Goal: Check status: Check status

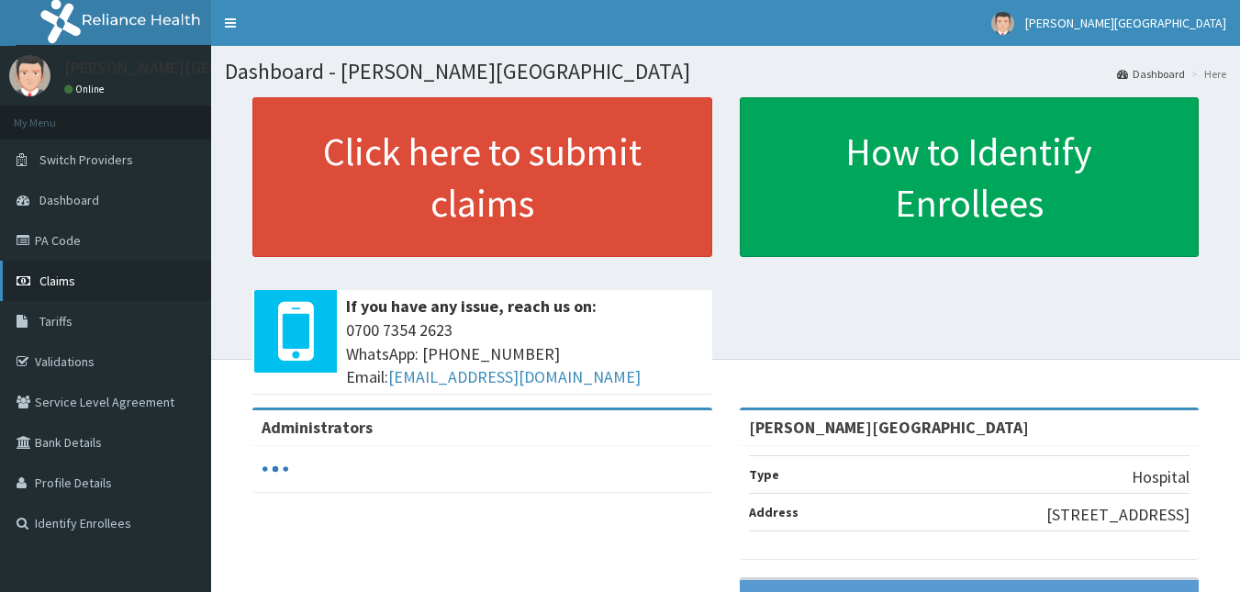
click at [62, 285] on span "Claims" at bounding box center [57, 281] width 36 height 17
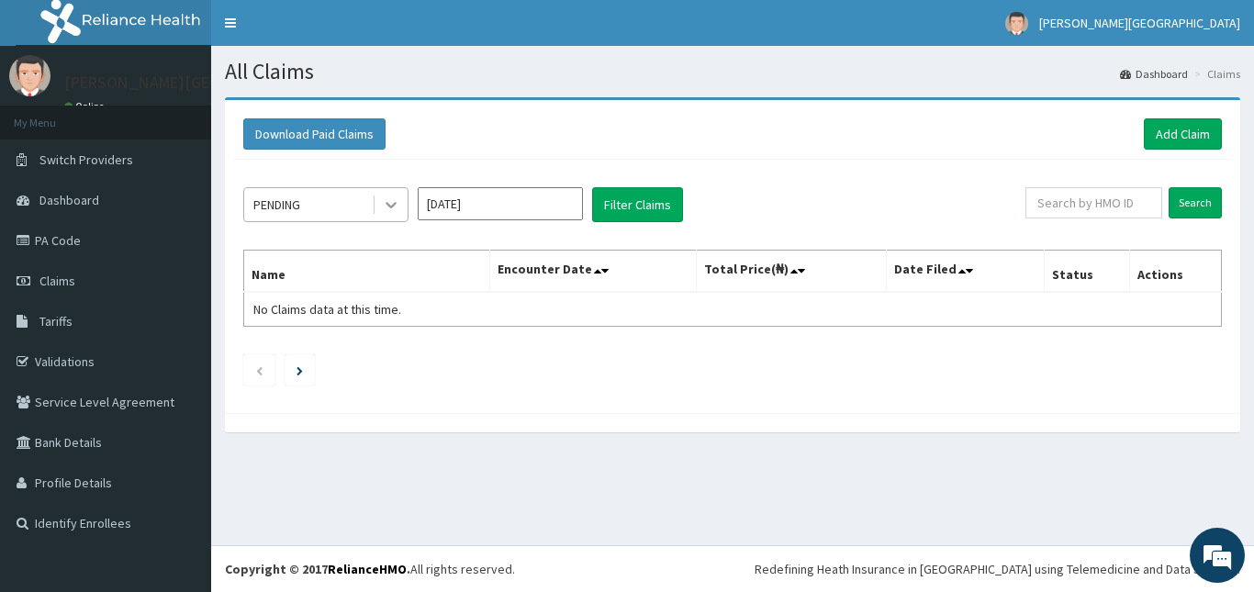
click at [376, 217] on div at bounding box center [391, 204] width 33 height 33
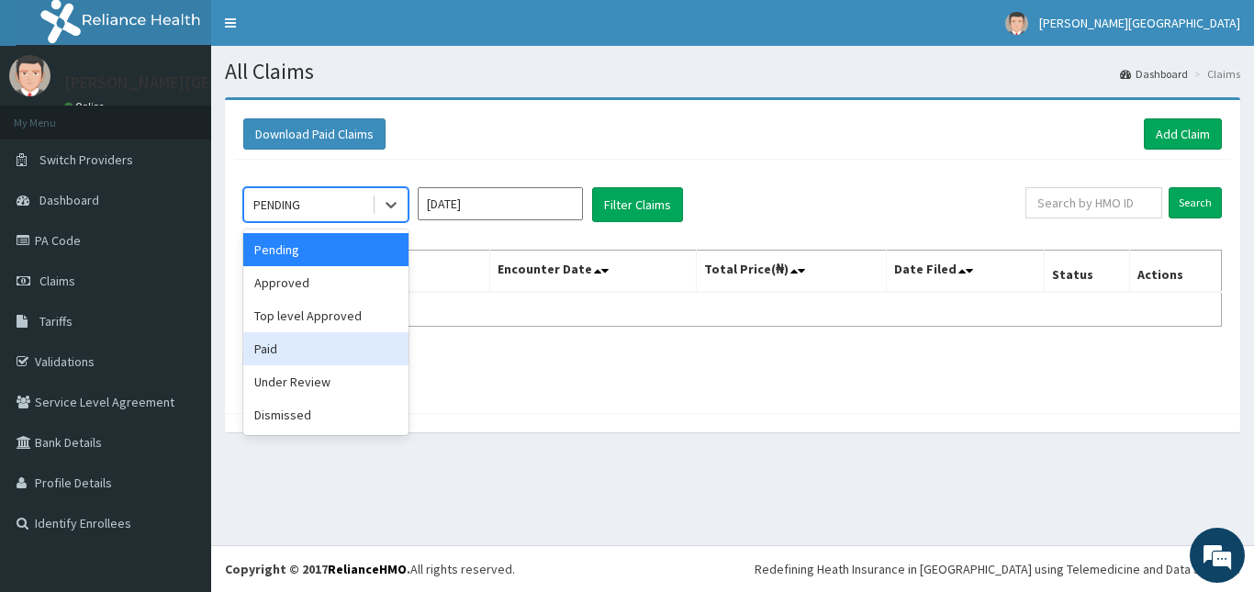
click at [334, 347] on div "Paid" at bounding box center [325, 348] width 165 height 33
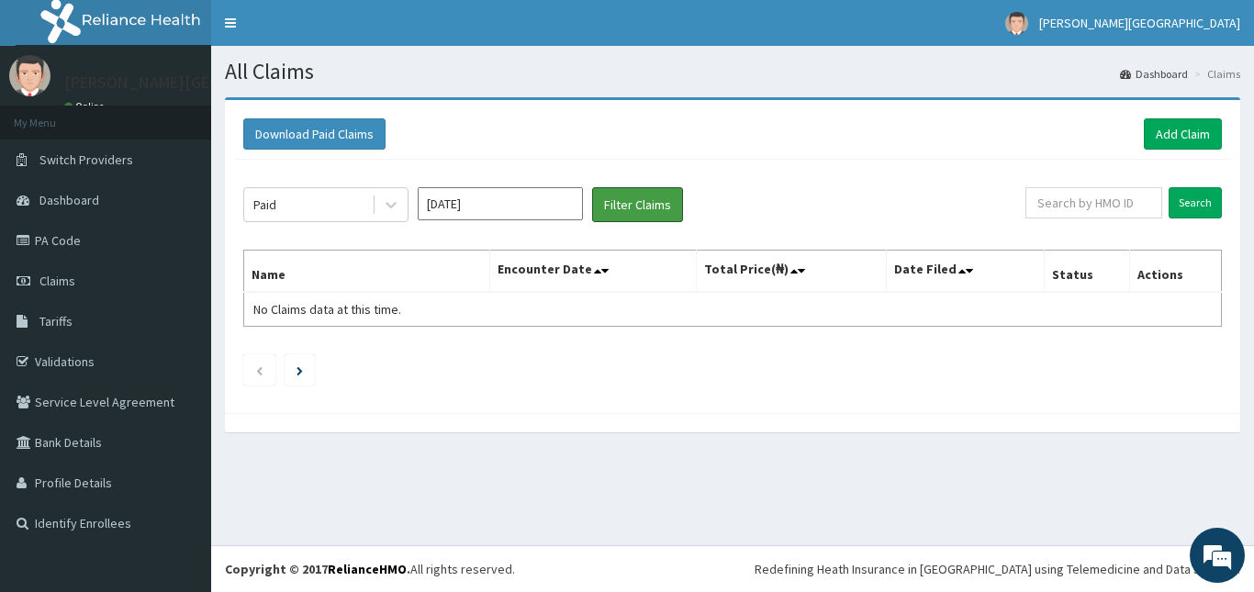
drag, startPoint x: 633, startPoint y: 208, endPoint x: 472, endPoint y: 247, distance: 166.1
click at [472, 247] on div "Paid [DATE] Filter Claims Search Name Encounter Date Total Price(₦) Date Filed …" at bounding box center [732, 282] width 997 height 244
click at [492, 207] on input "[DATE]" at bounding box center [500, 203] width 165 height 33
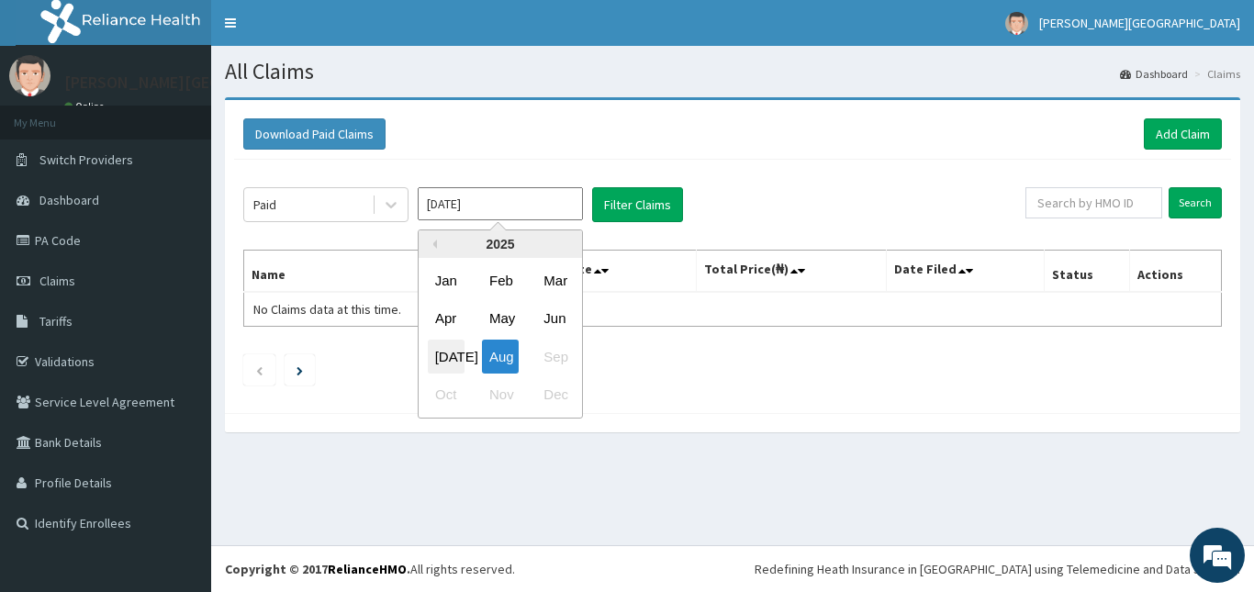
click at [457, 354] on div "[DATE]" at bounding box center [446, 357] width 37 height 34
type input "[DATE]"
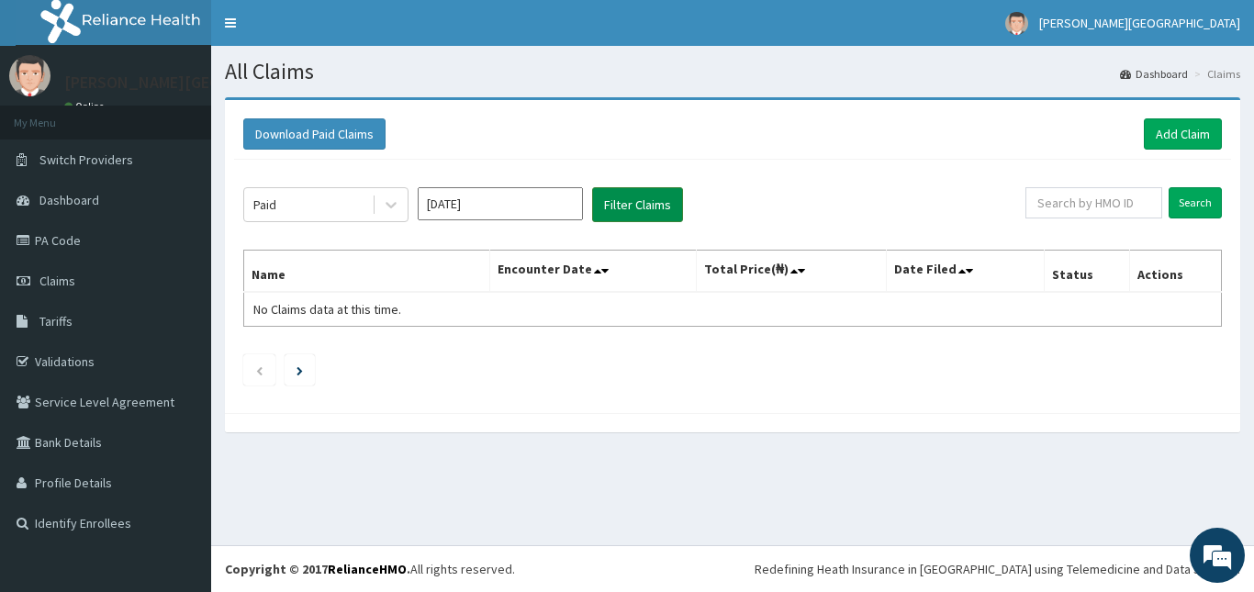
click at [642, 212] on button "Filter Claims" at bounding box center [637, 204] width 91 height 35
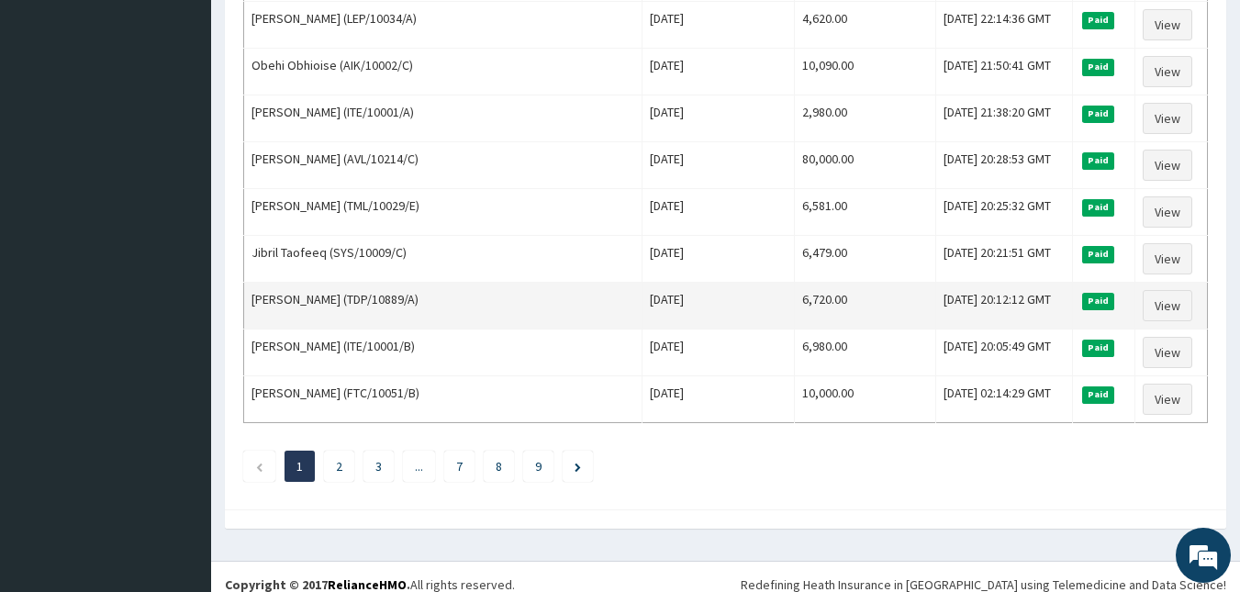
scroll to position [2226, 0]
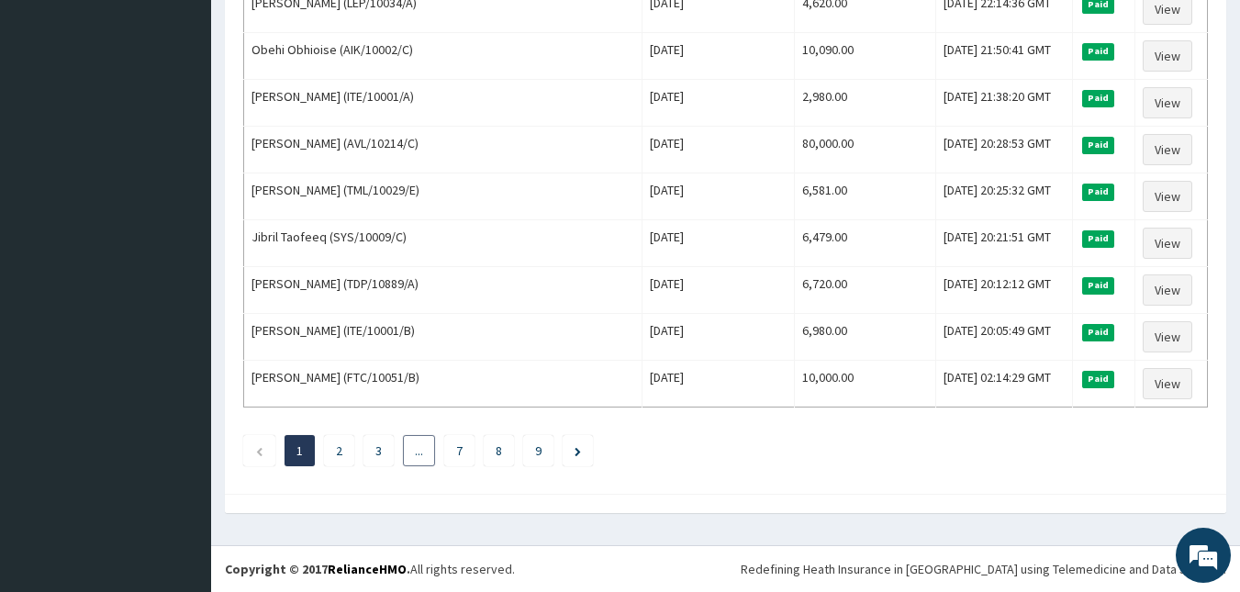
click at [423, 454] on link "..." at bounding box center [419, 451] width 8 height 17
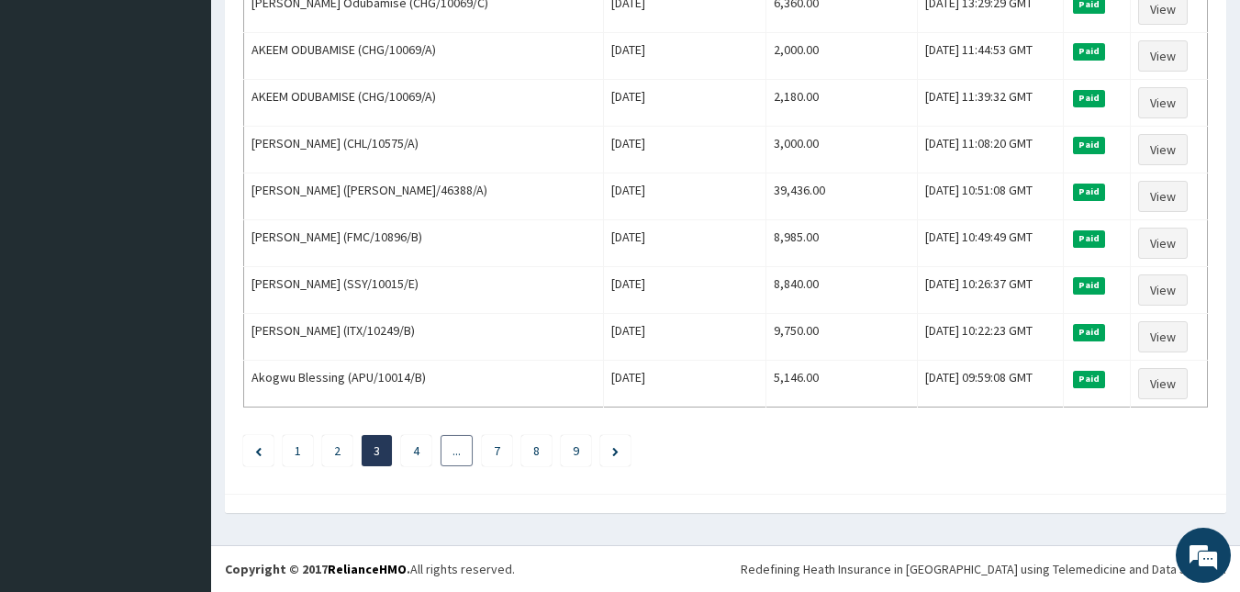
click at [444, 454] on li "..." at bounding box center [457, 450] width 32 height 31
click at [460, 451] on link "..." at bounding box center [457, 451] width 8 height 17
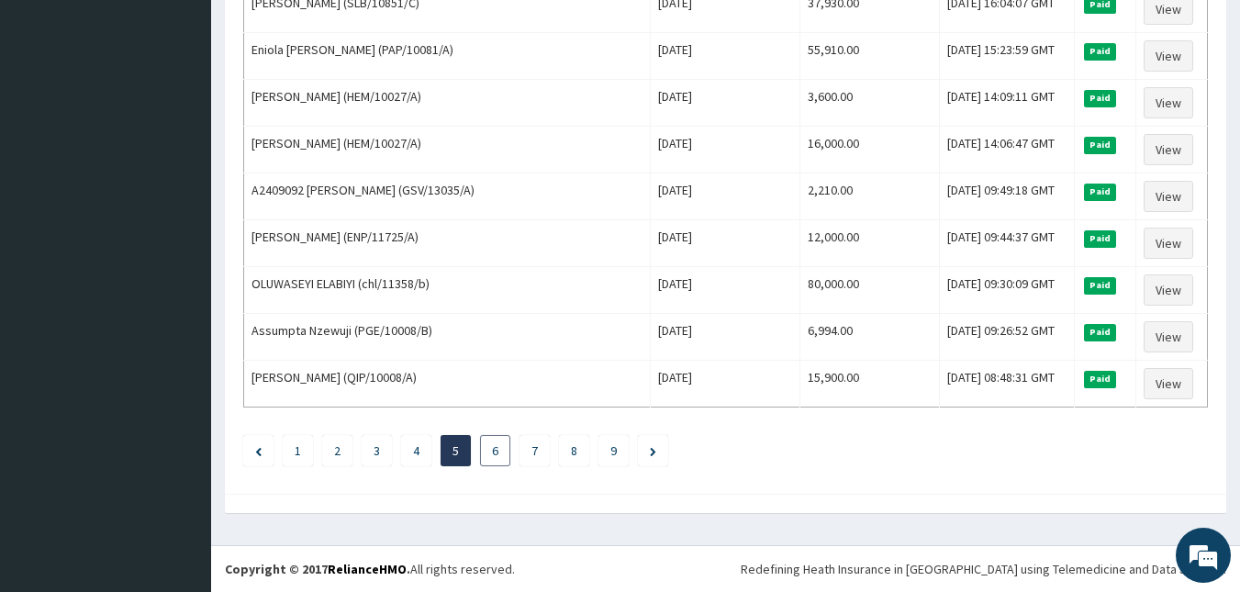
click at [493, 451] on link "6" at bounding box center [495, 451] width 6 height 17
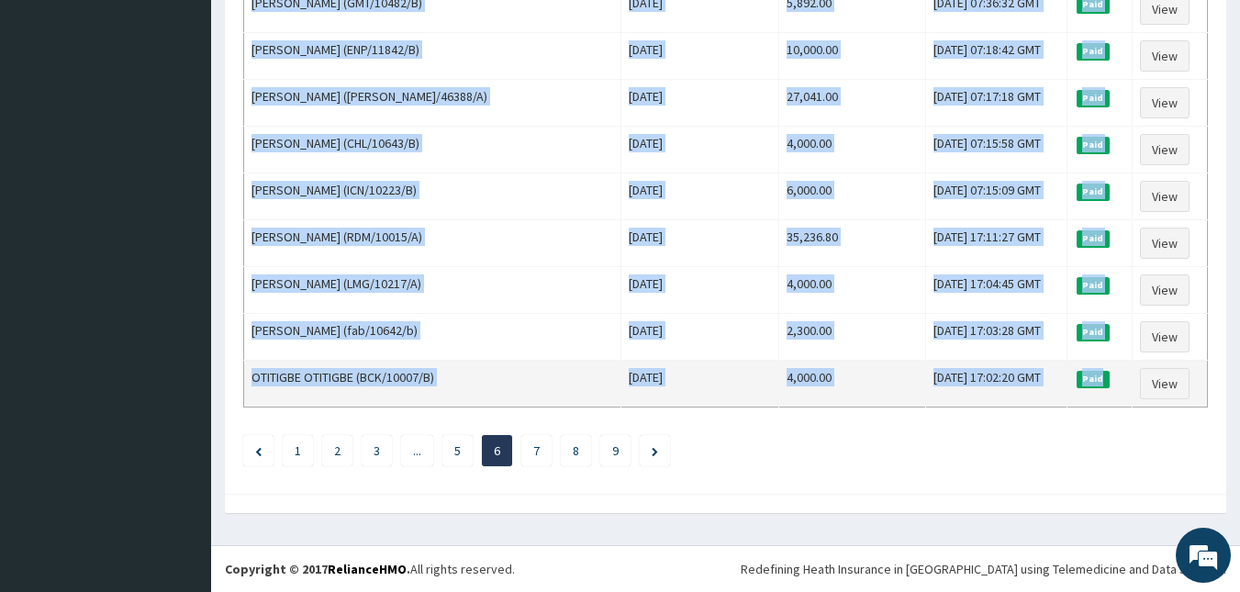
drag, startPoint x: 252, startPoint y: 272, endPoint x: 1112, endPoint y: 376, distance: 865.7
copy table "Lore Ipsumdolo Sita Conse Adipi(₦) Elit Seddo Eiusmo Tempori Utlabor Etdolor (M…"
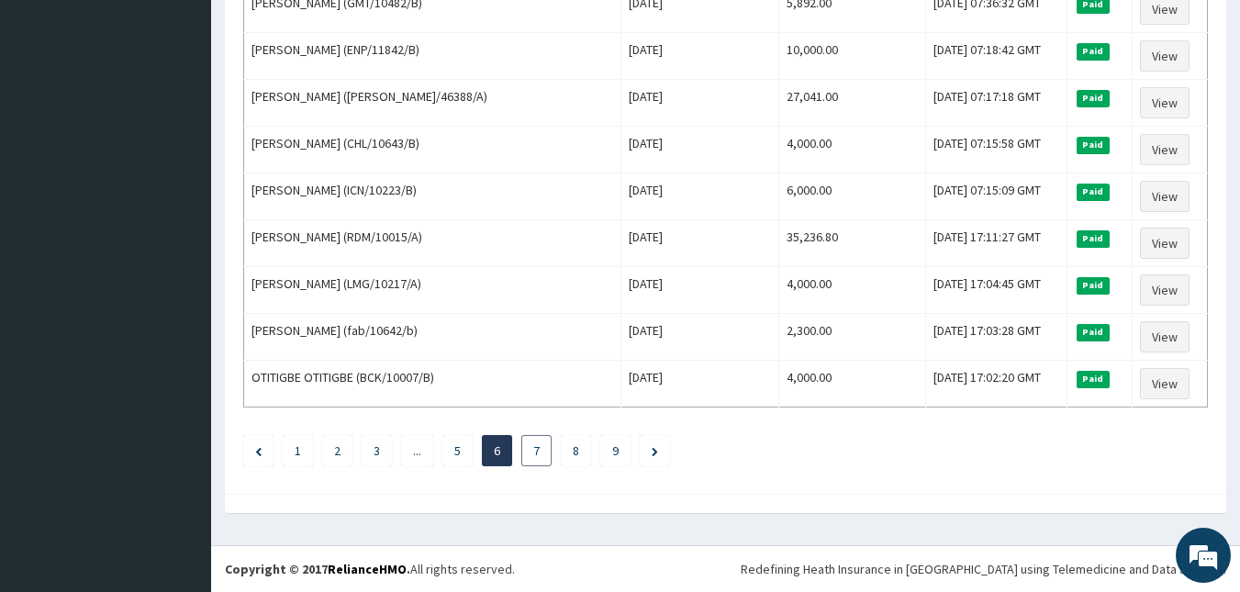
click at [539, 456] on link "7" at bounding box center [536, 451] width 6 height 17
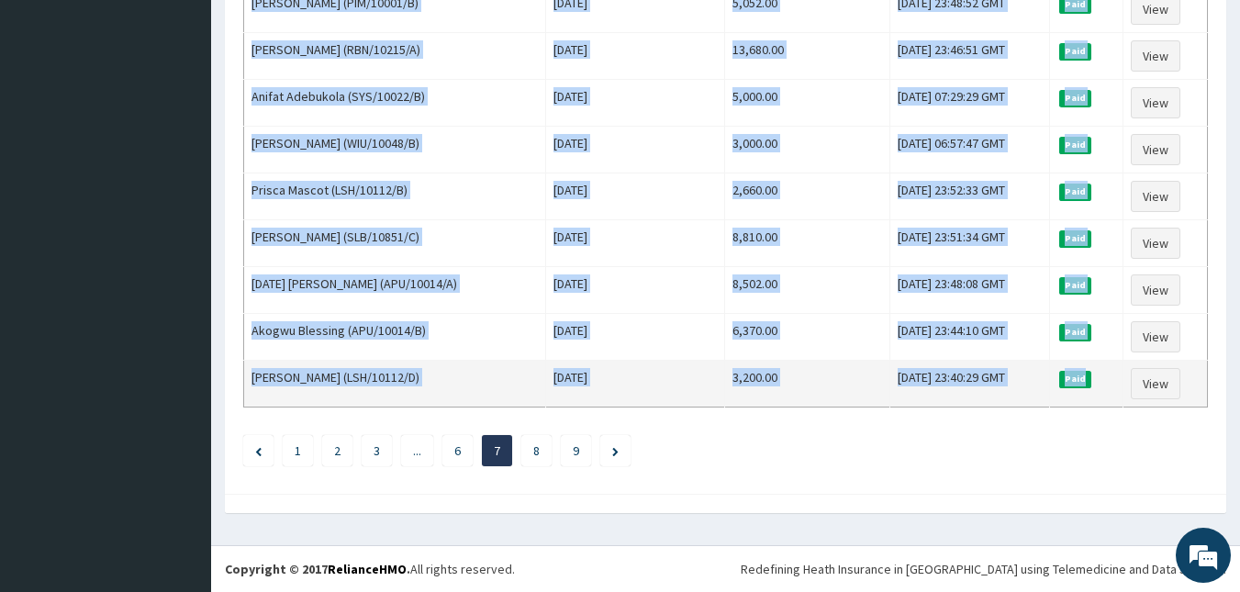
drag, startPoint x: 252, startPoint y: 269, endPoint x: 1115, endPoint y: 379, distance: 869.1
copy table "Lore Ipsumdolo Sita Conse Adipi(₦) Elit Seddo Eiusmo Tempori UTLABORE Etdolor (…"
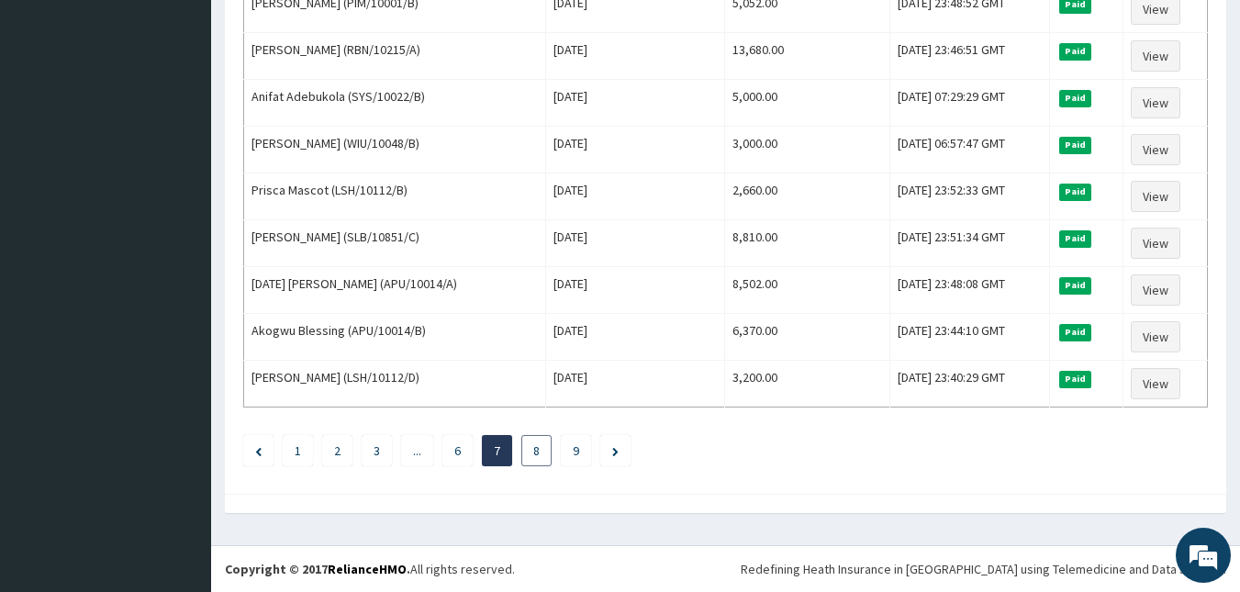
click at [536, 454] on link "8" at bounding box center [536, 451] width 6 height 17
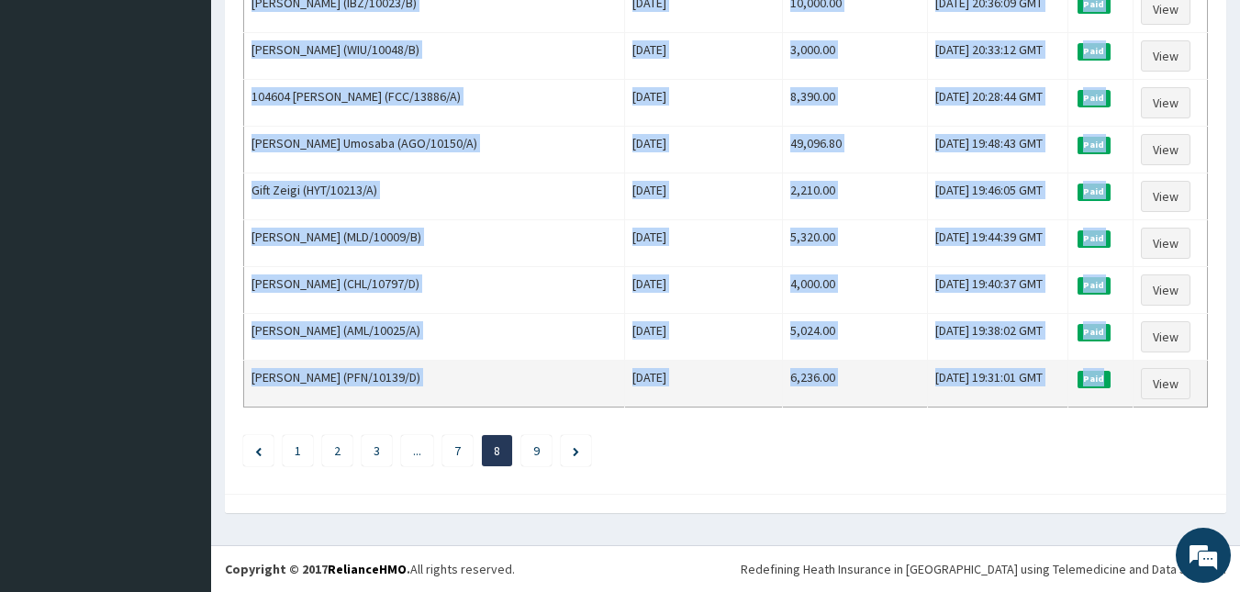
drag, startPoint x: 251, startPoint y: 274, endPoint x: 1129, endPoint y: 374, distance: 884.3
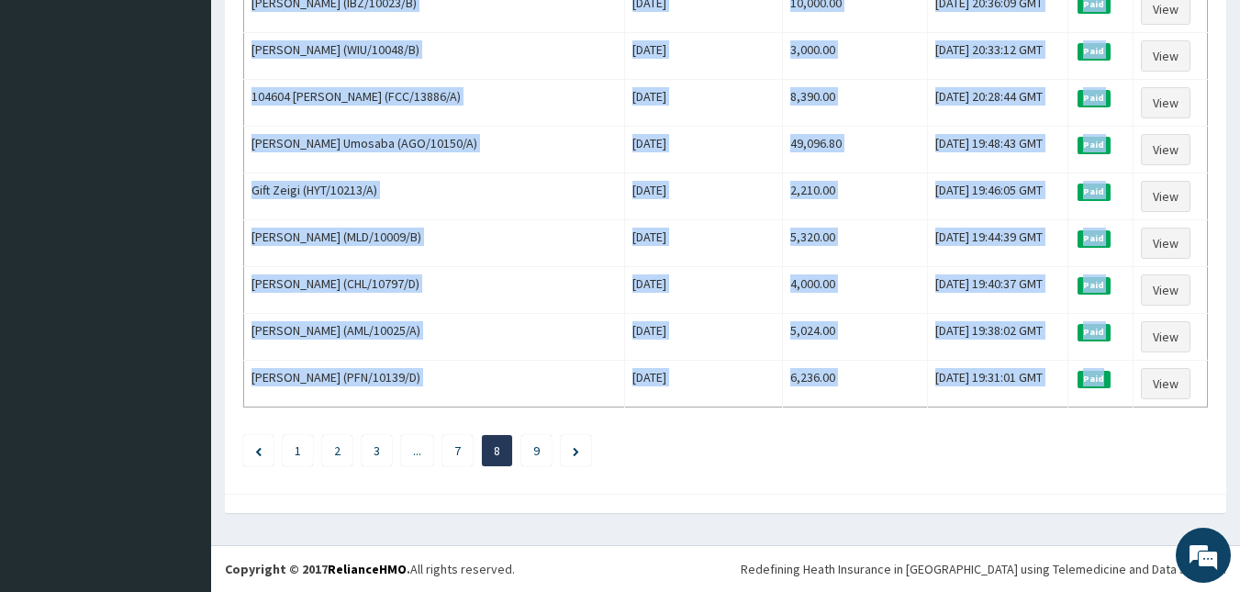
copy table "Lore Ipsumdolo Sita Conse Adipi(₦) Elit Seddo Eiusmo Tempori Utlabore Etdolorem…"
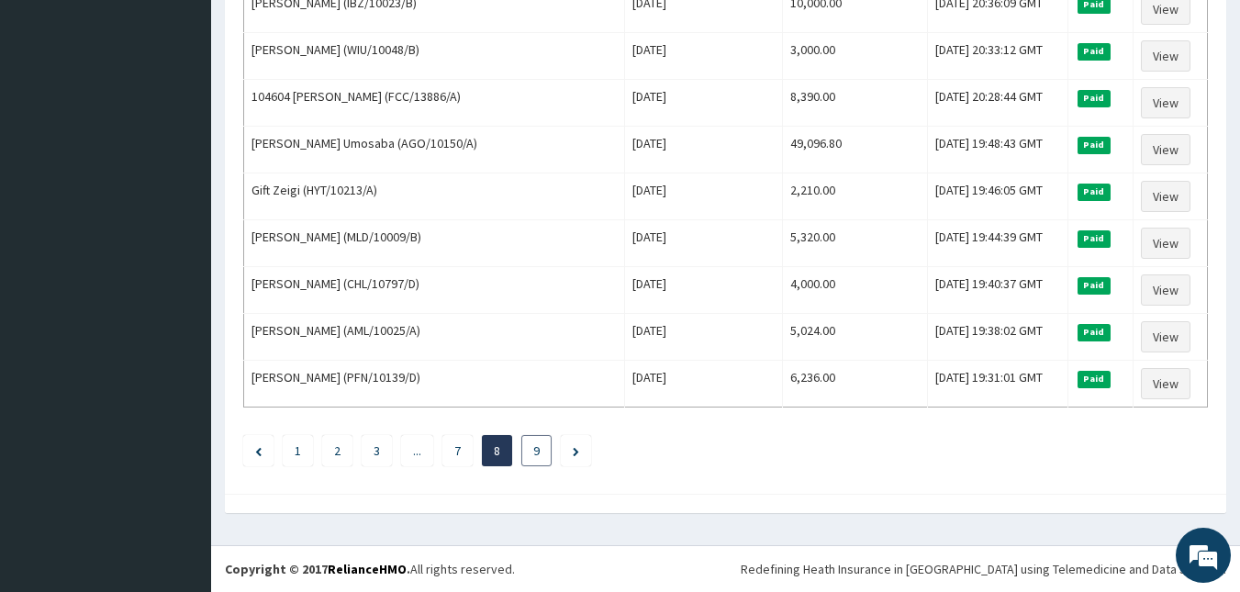
click at [536, 453] on link "9" at bounding box center [536, 451] width 6 height 17
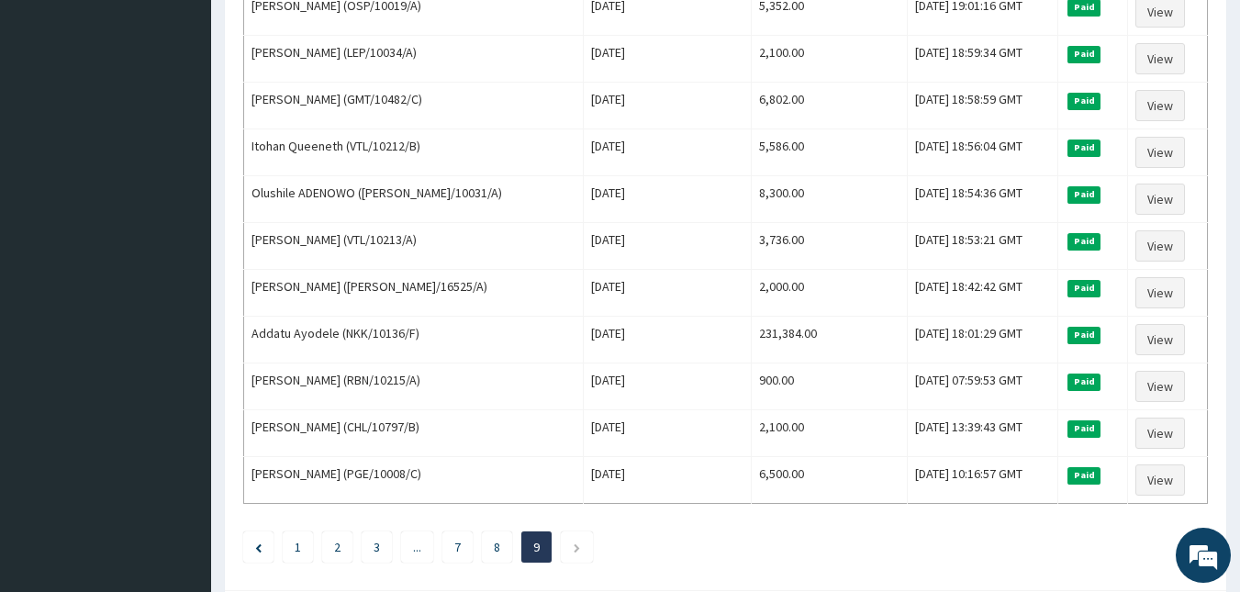
scroll to position [1337, 0]
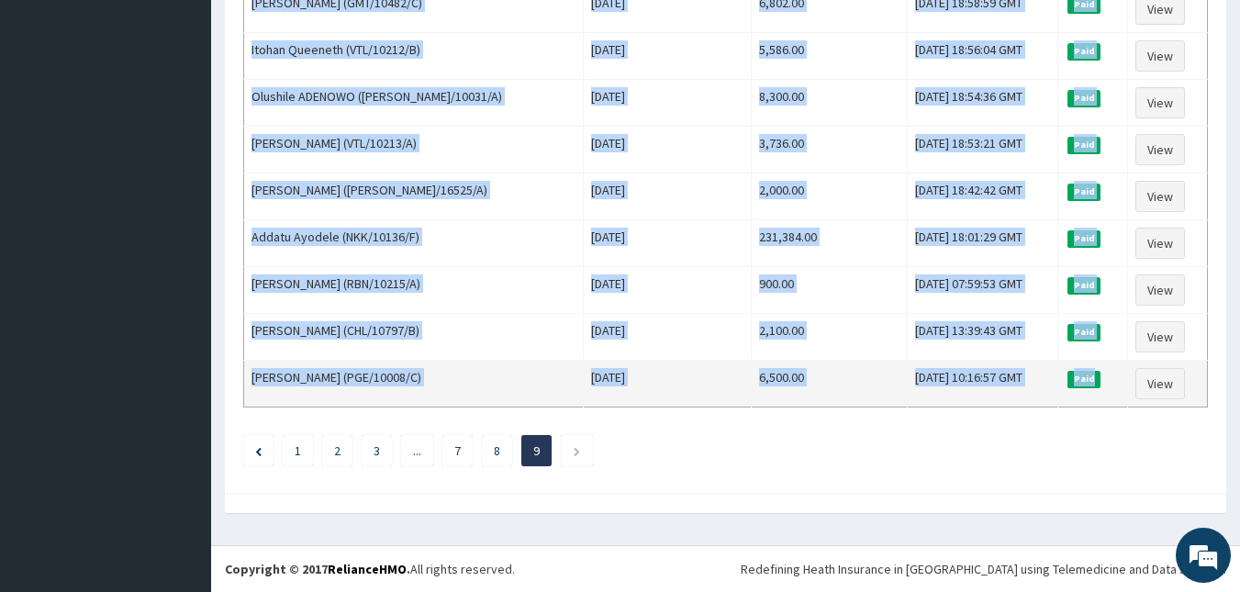
drag, startPoint x: 252, startPoint y: 278, endPoint x: 1102, endPoint y: 380, distance: 856.2
copy table "Lore Ipsumdolo Sita Conse Adipi(₦) Elit Seddo Eiusmo Tempori Utlabo Etdolor Mag…"
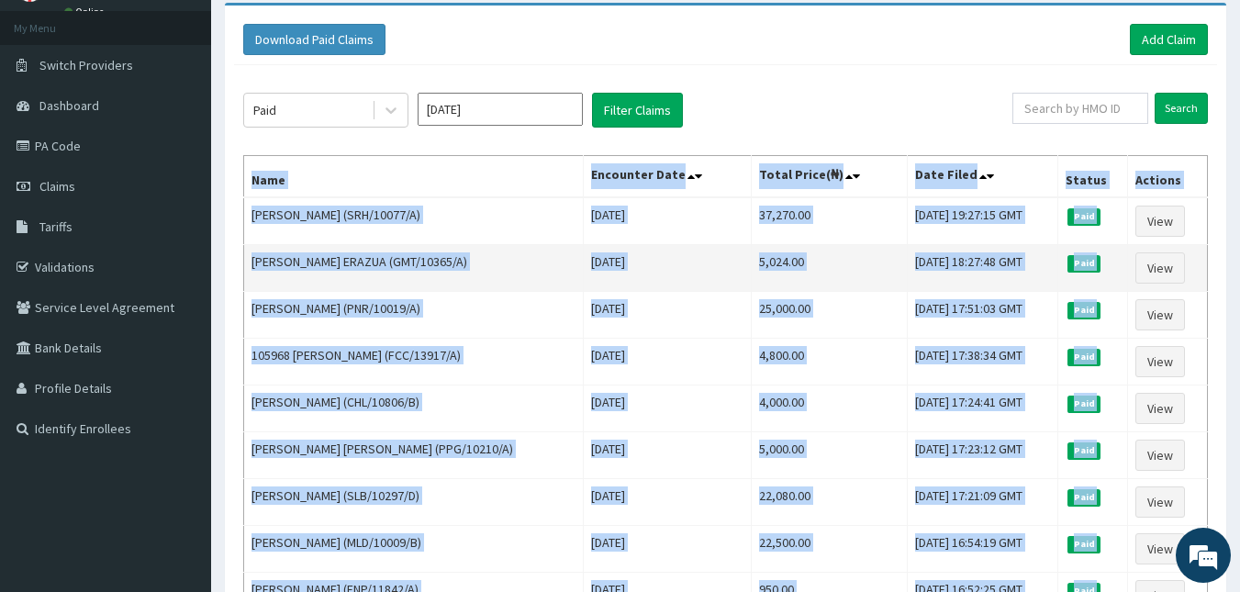
scroll to position [184, 0]
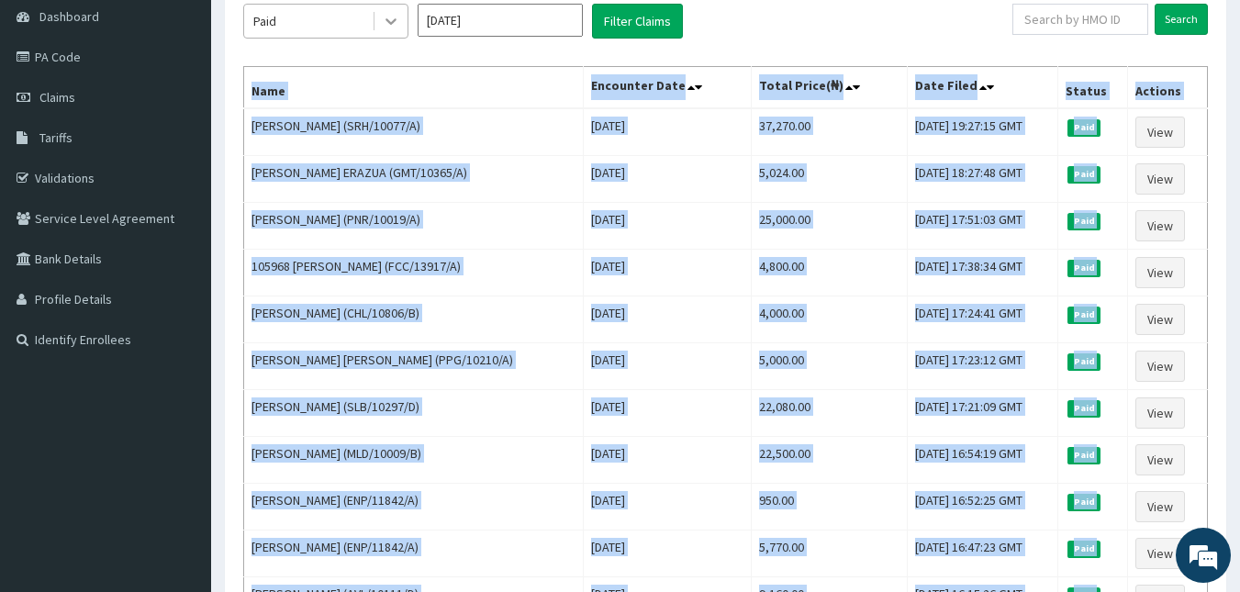
click at [403, 17] on div at bounding box center [391, 21] width 33 height 33
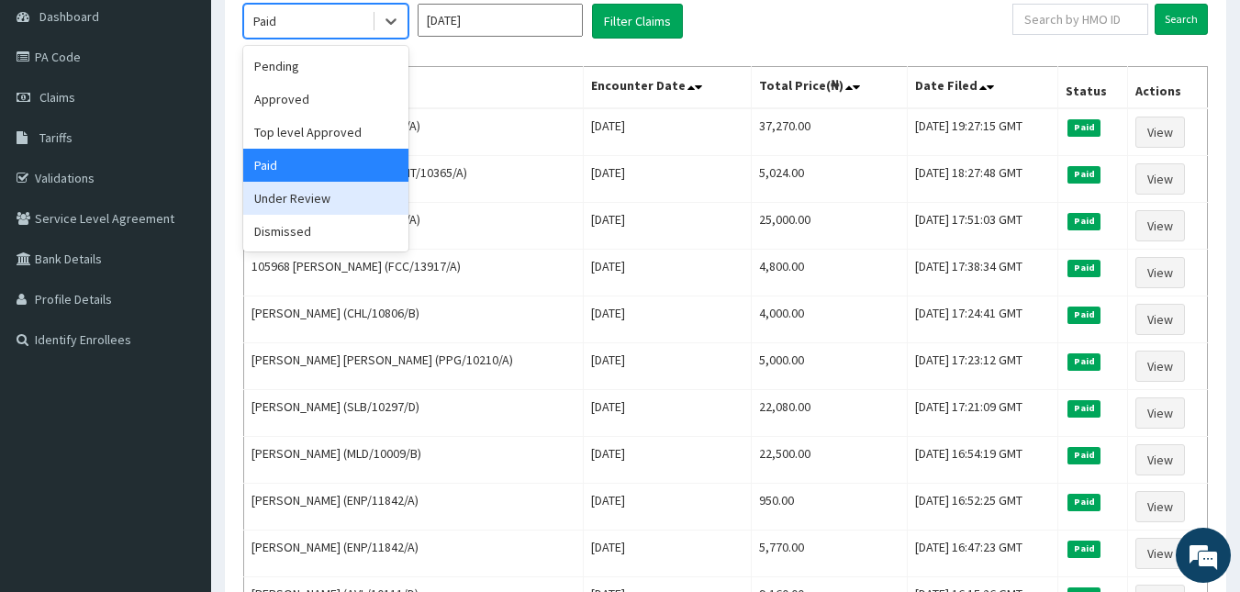
click at [342, 204] on div "Under Review" at bounding box center [325, 198] width 165 height 33
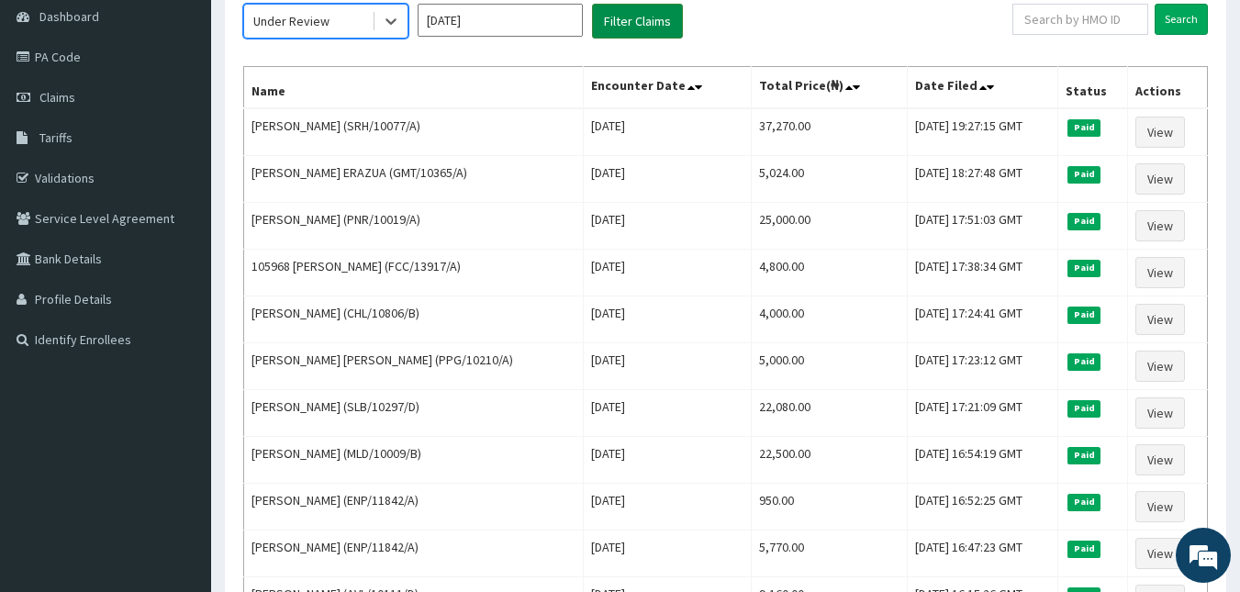
click at [611, 14] on button "Filter Claims" at bounding box center [637, 21] width 91 height 35
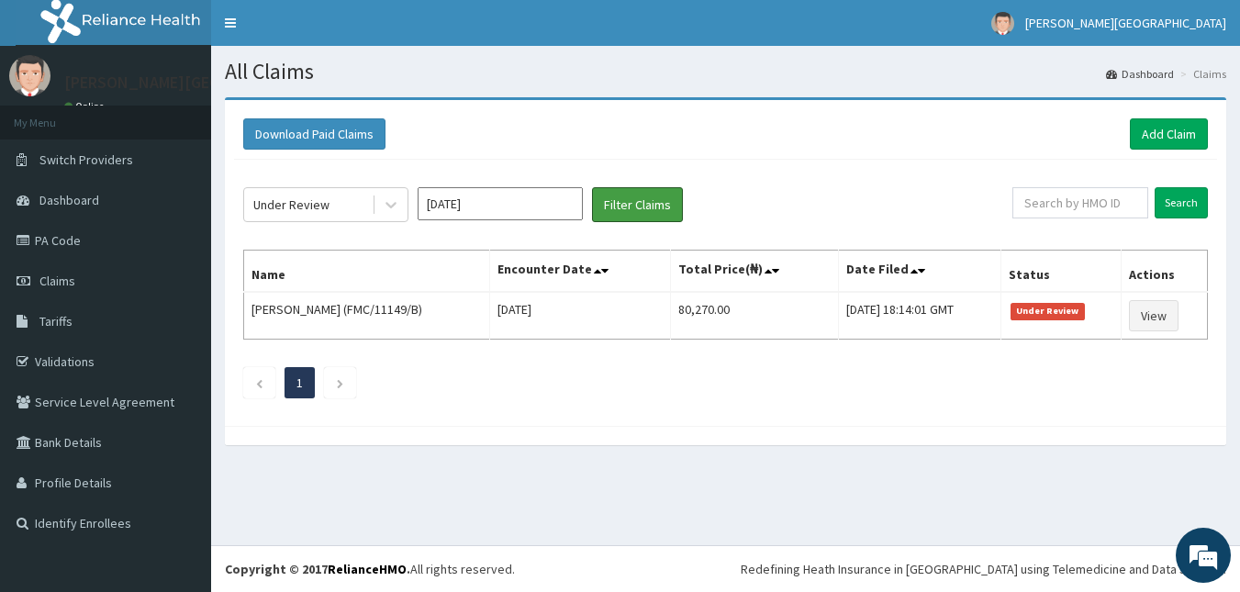
scroll to position [0, 0]
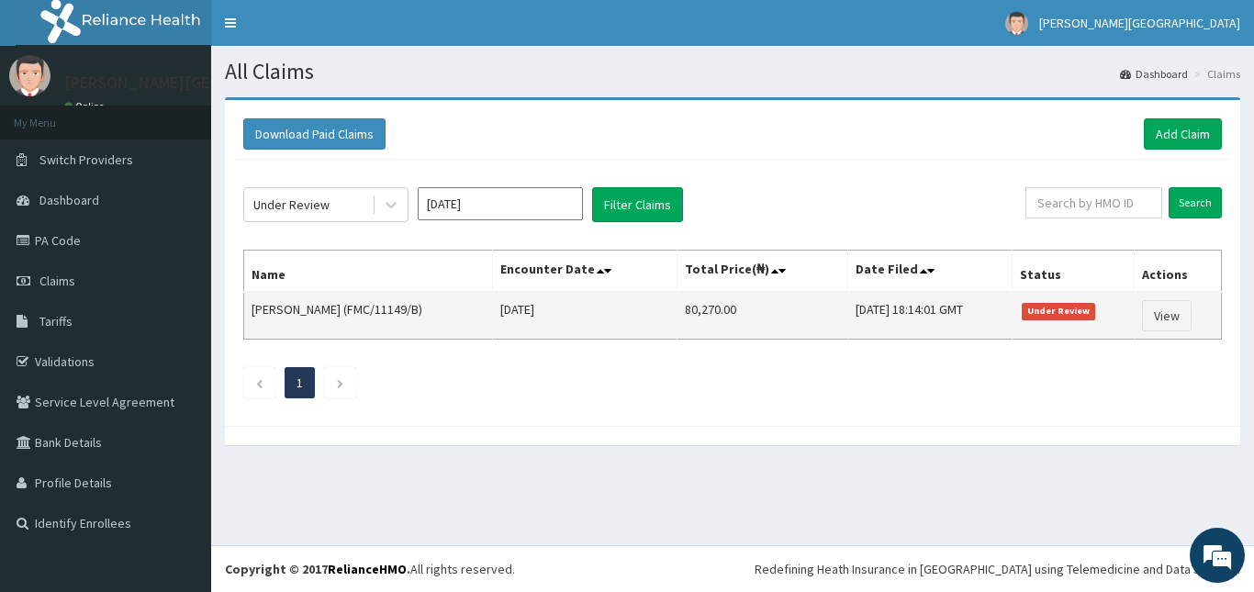
click at [269, 309] on td "[PERSON_NAME] (FMC/11149/B)" at bounding box center [368, 316] width 249 height 48
click at [266, 310] on td "[PERSON_NAME] (FMC/11149/B)" at bounding box center [368, 316] width 249 height 48
click at [265, 310] on td "[PERSON_NAME] (FMC/11149/B)" at bounding box center [368, 316] width 249 height 48
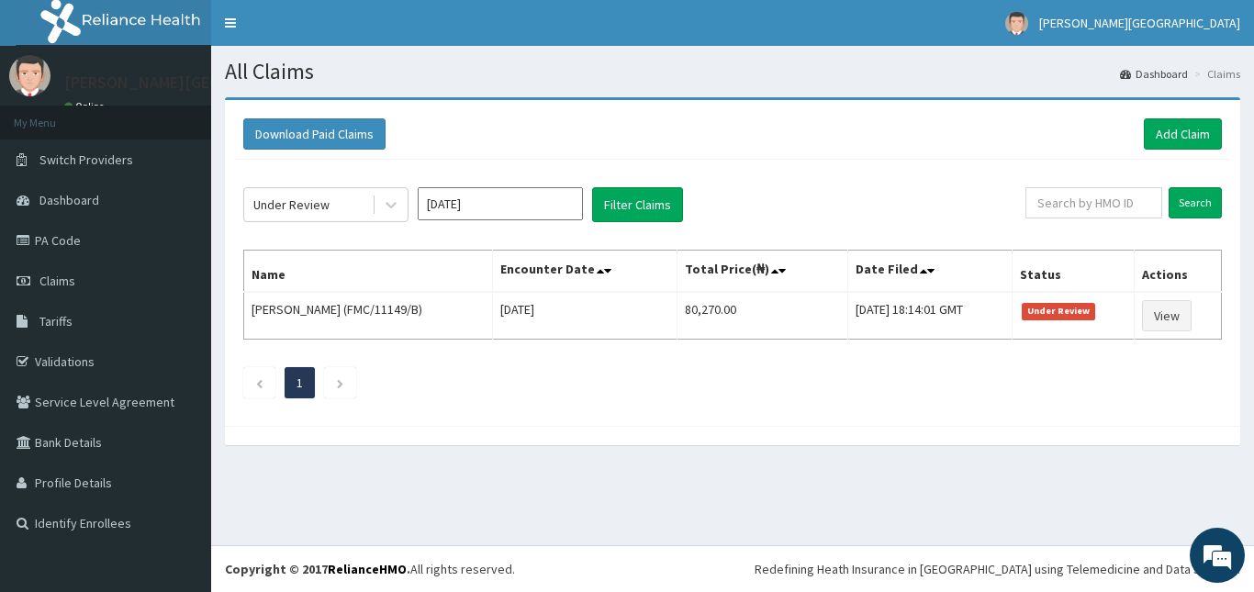
click at [247, 286] on th "Name" at bounding box center [368, 272] width 249 height 42
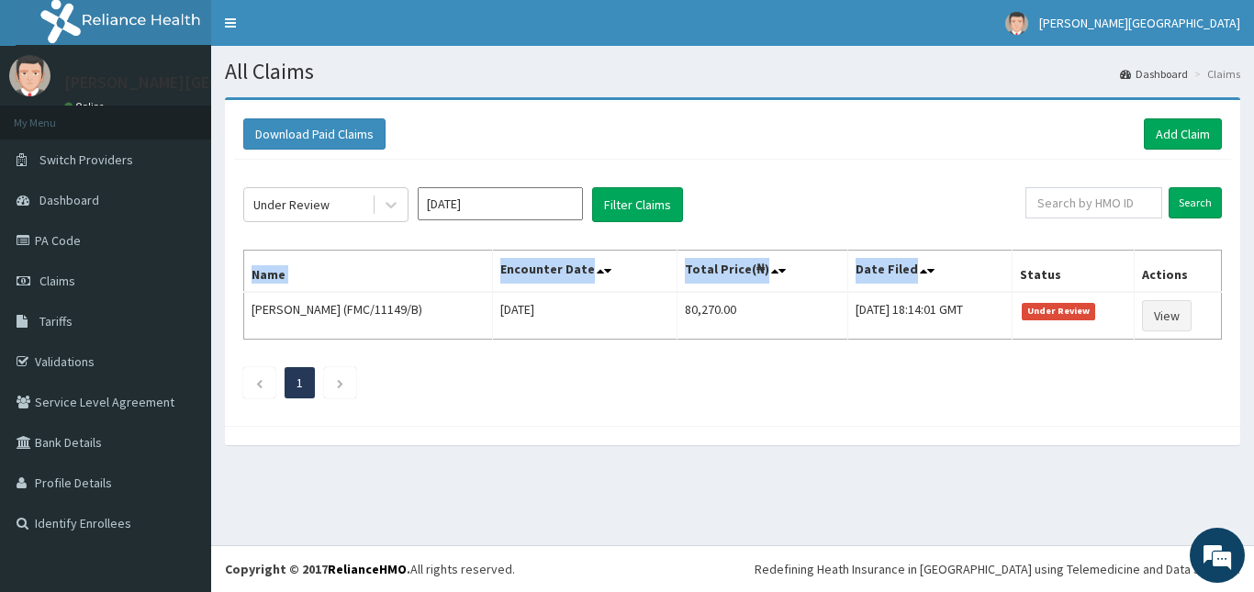
drag, startPoint x: 252, startPoint y: 275, endPoint x: 938, endPoint y: 249, distance: 687.2
click at [938, 251] on tr "Name Encounter Date Total Price(₦) Date Filed Status Actions" at bounding box center [733, 272] width 978 height 42
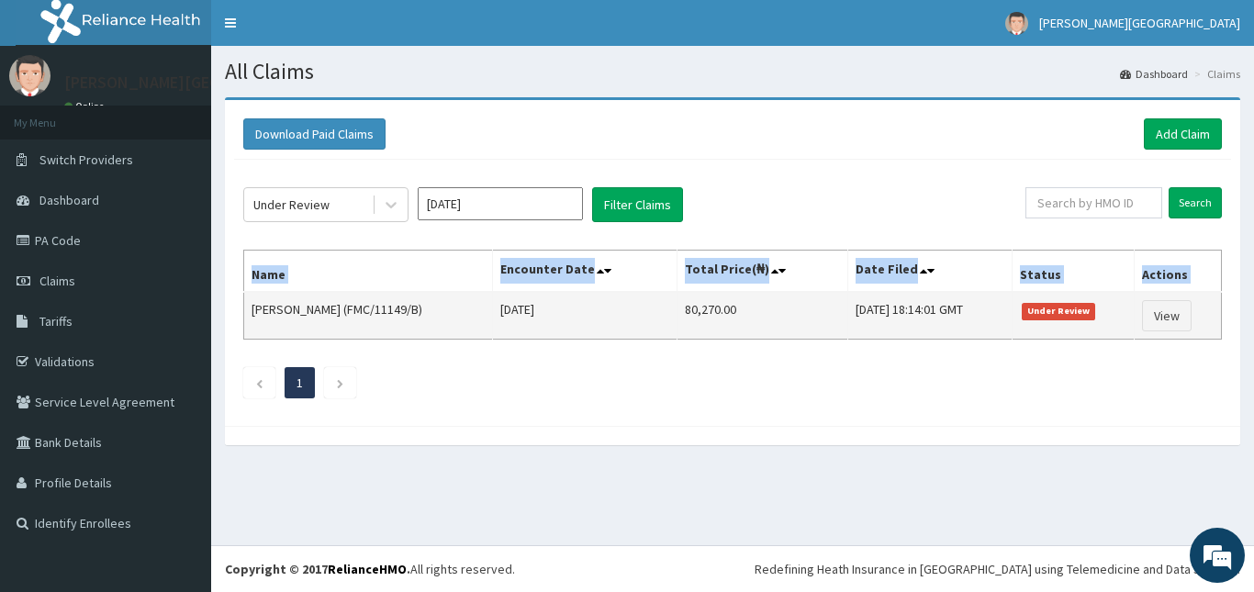
drag, startPoint x: 253, startPoint y: 309, endPoint x: 1116, endPoint y: 309, distance: 863.0
click at [1168, 319] on tr "[PERSON_NAME] (FMC/11149/B) [DATE] 80,270.00 [DATE] 18:14:01 GMT Under Review V…" at bounding box center [733, 316] width 978 height 48
copy thead "Name Encounter Date Total Price(₦) Date Filed Status Actions"
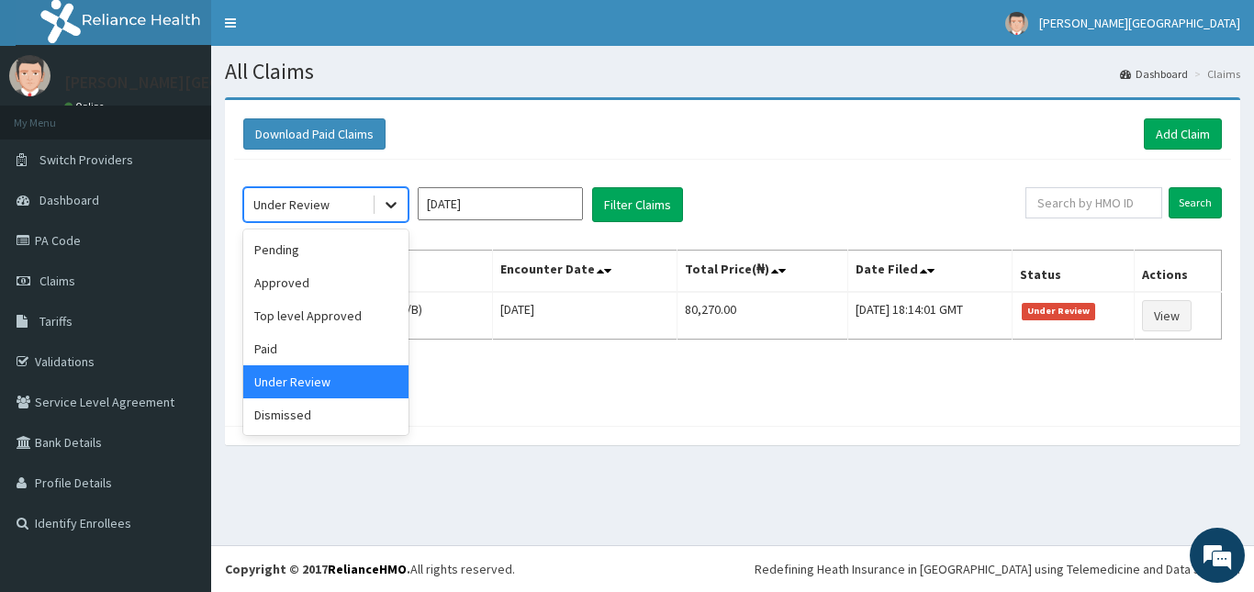
click at [387, 213] on icon at bounding box center [391, 205] width 18 height 18
click at [314, 408] on div "Dismissed" at bounding box center [325, 414] width 165 height 33
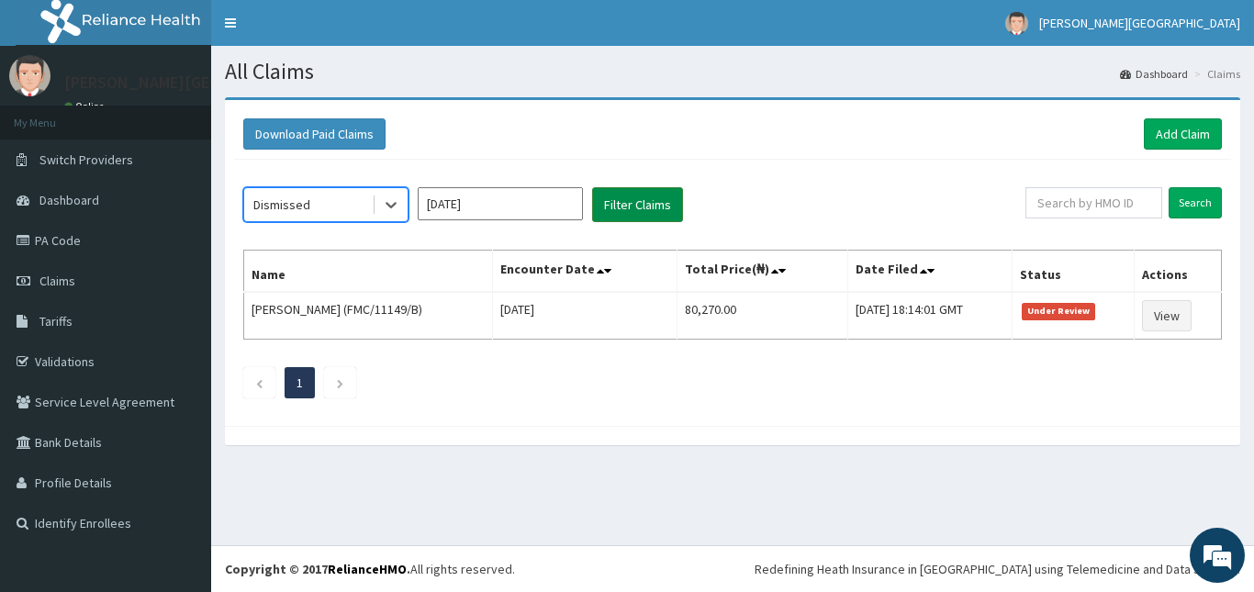
click at [600, 211] on button "Filter Claims" at bounding box center [637, 204] width 91 height 35
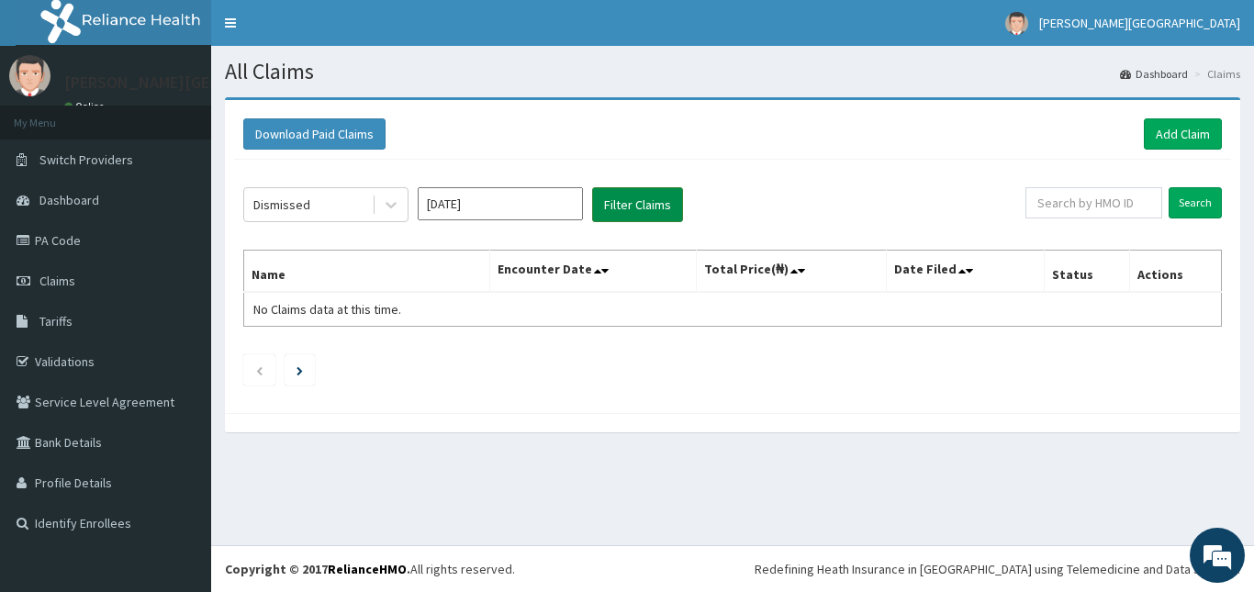
click at [609, 203] on button "Filter Claims" at bounding box center [637, 204] width 91 height 35
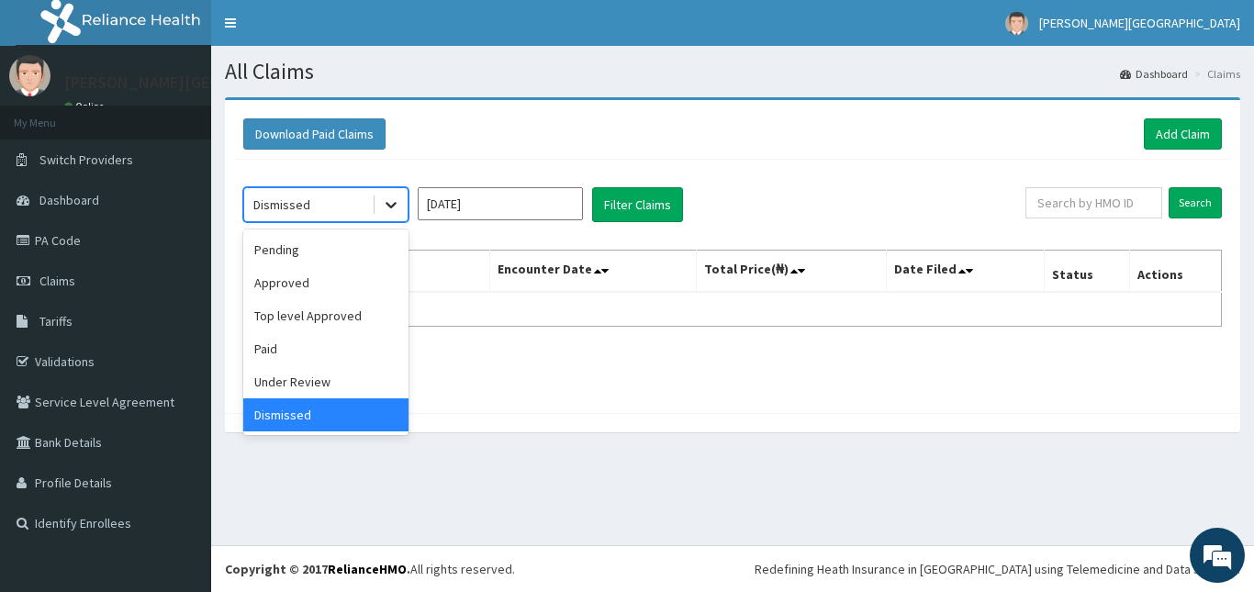
click at [395, 199] on icon at bounding box center [391, 205] width 18 height 18
click at [325, 286] on div "Approved" at bounding box center [325, 282] width 165 height 33
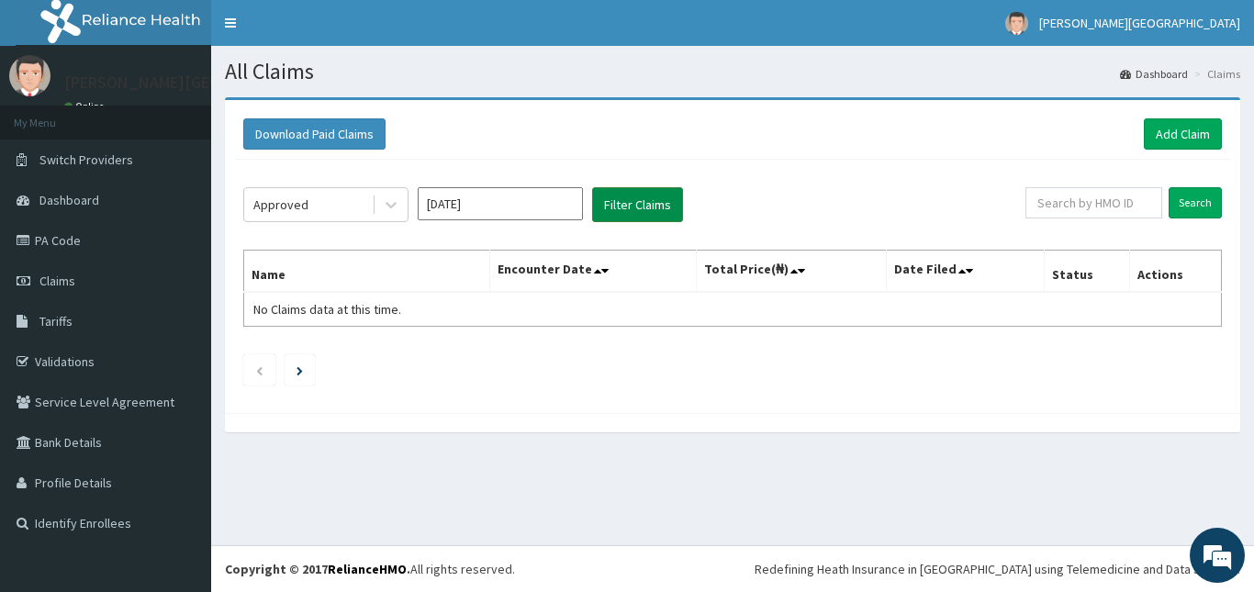
click at [594, 211] on button "Filter Claims" at bounding box center [637, 204] width 91 height 35
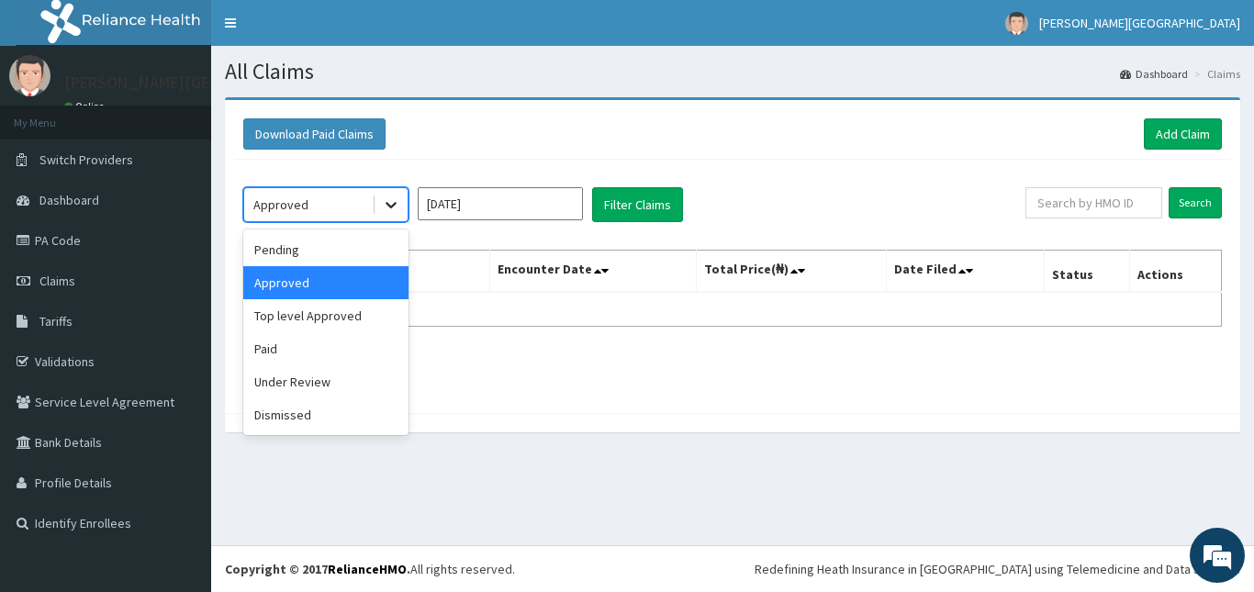
click at [395, 197] on icon at bounding box center [391, 205] width 18 height 18
click at [344, 315] on div "Top level Approved" at bounding box center [325, 315] width 165 height 33
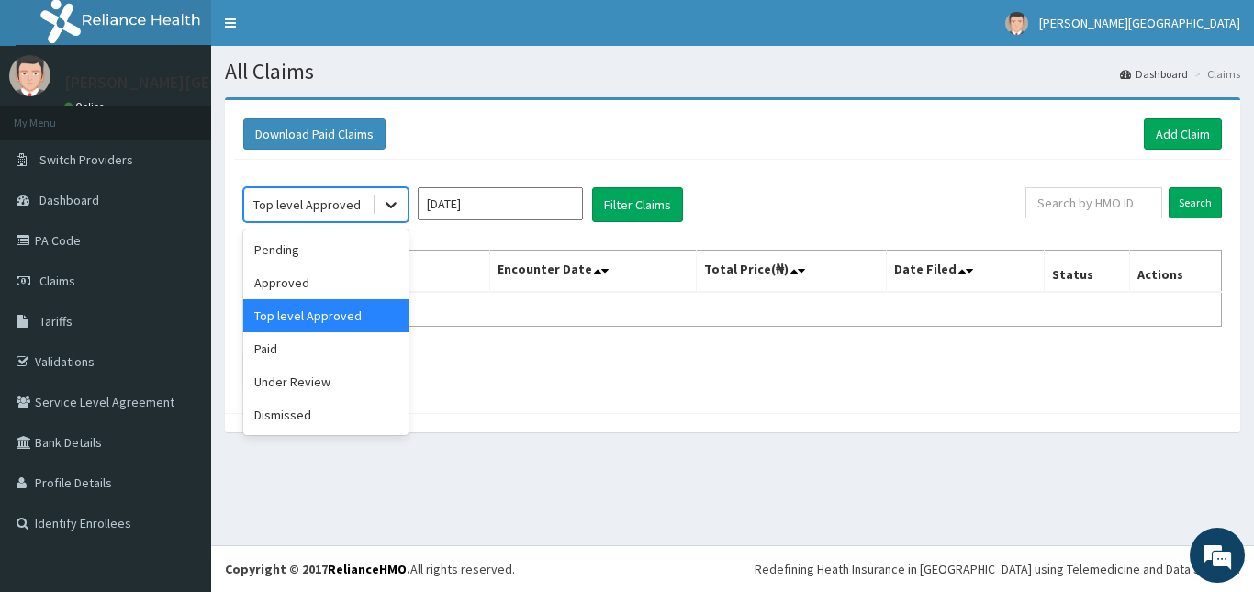
click at [398, 208] on icon at bounding box center [391, 205] width 18 height 18
click at [315, 252] on div "Pending" at bounding box center [325, 249] width 165 height 33
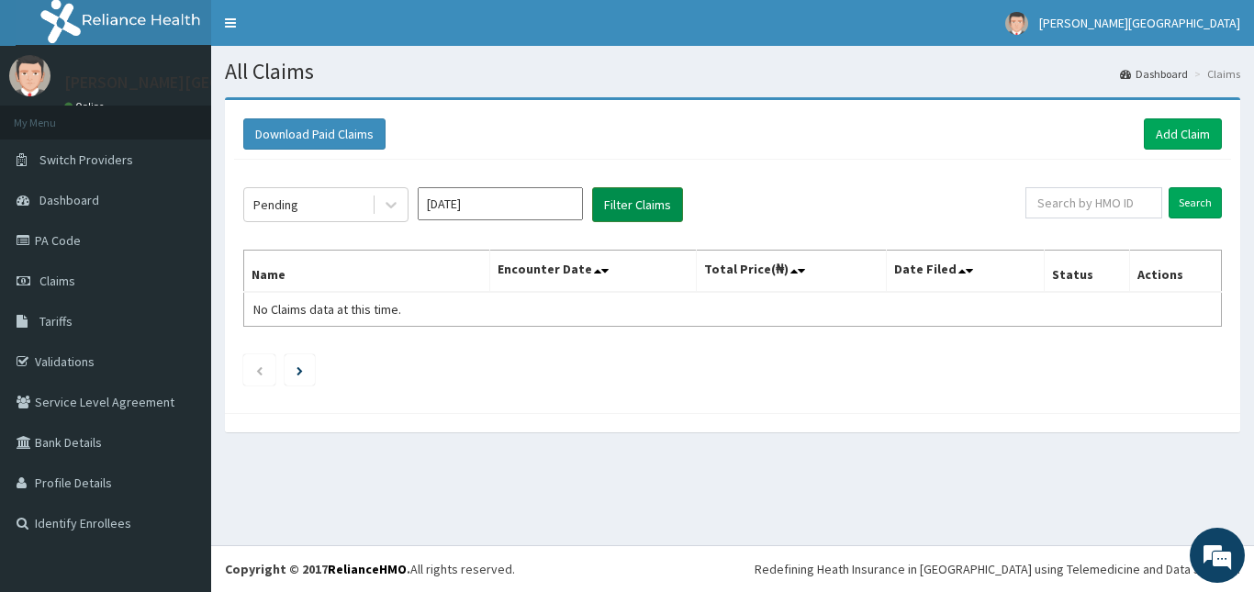
click at [606, 212] on button "Filter Claims" at bounding box center [637, 204] width 91 height 35
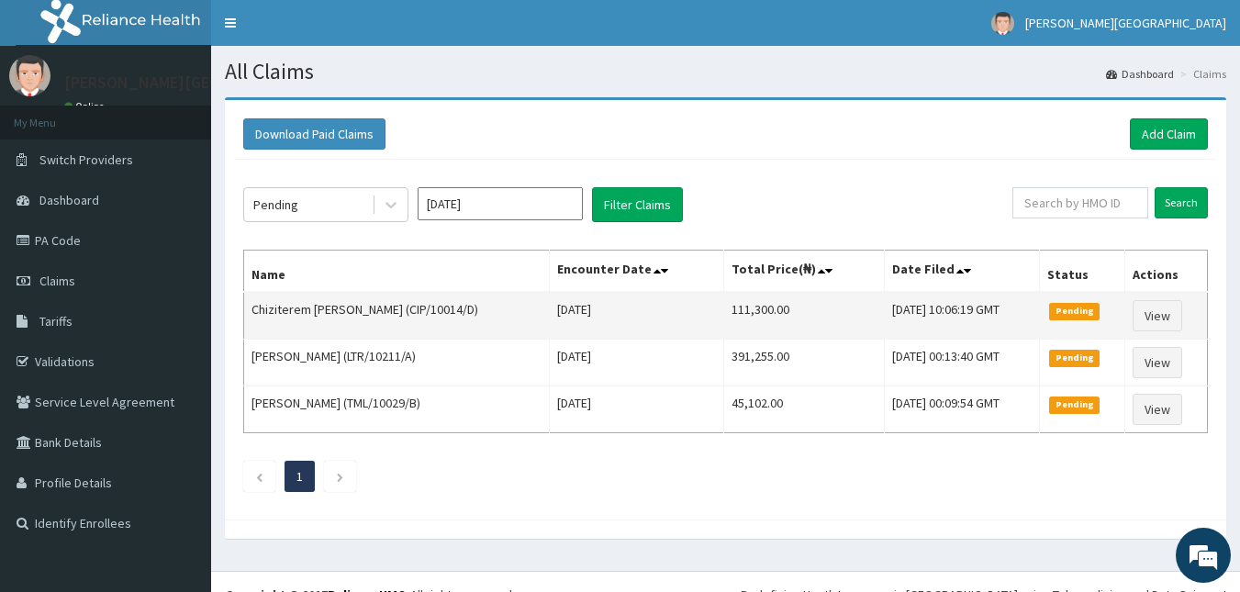
click at [280, 313] on td "Chiziterem [PERSON_NAME] (CIP/10014/D)" at bounding box center [397, 316] width 306 height 48
